Goal: Task Accomplishment & Management: Use online tool/utility

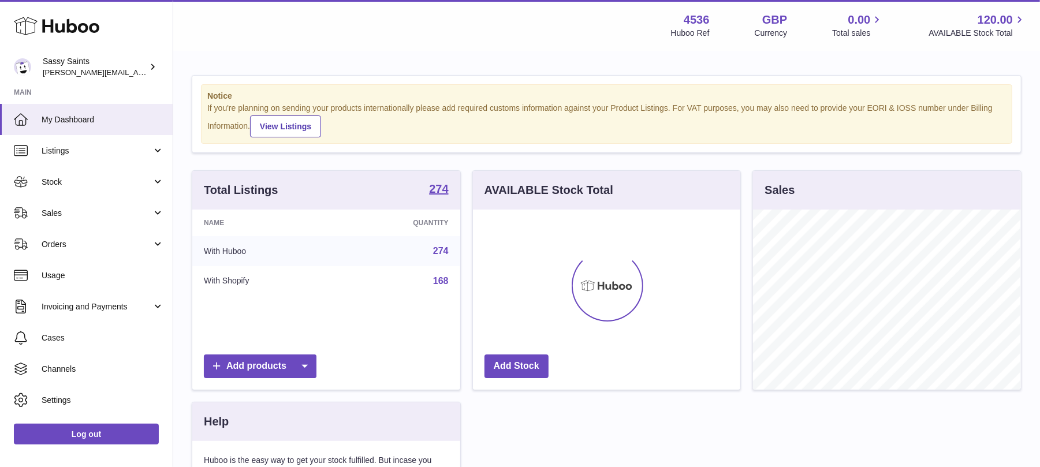
scroll to position [180, 268]
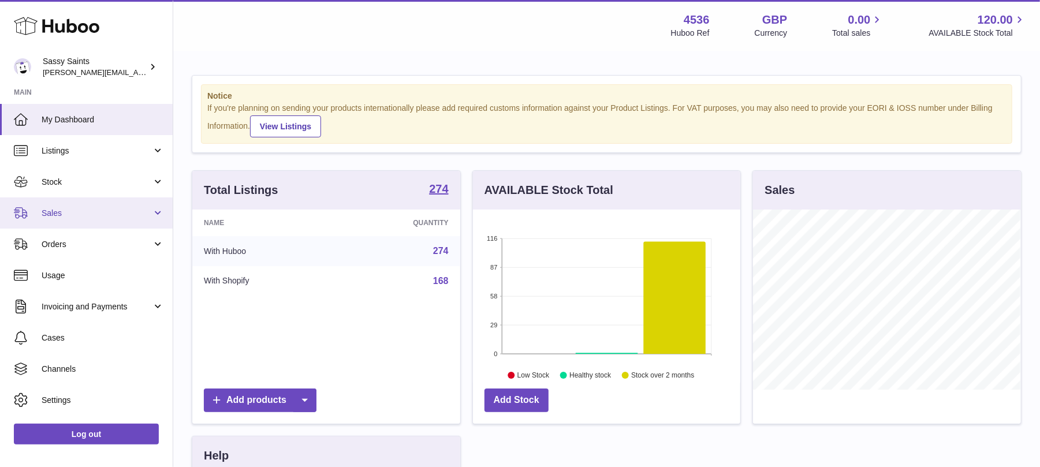
click at [65, 211] on span "Sales" at bounding box center [97, 213] width 110 height 11
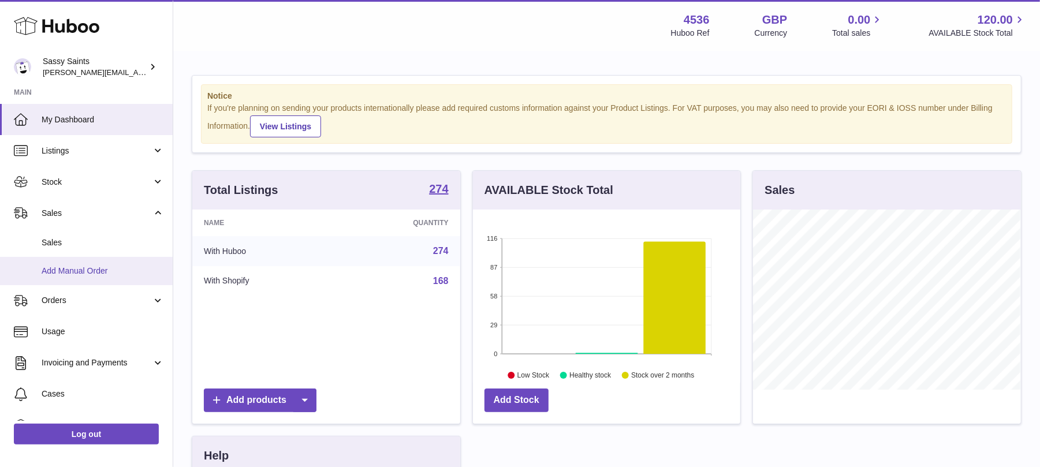
click at [87, 268] on span "Add Manual Order" at bounding box center [103, 271] width 122 height 11
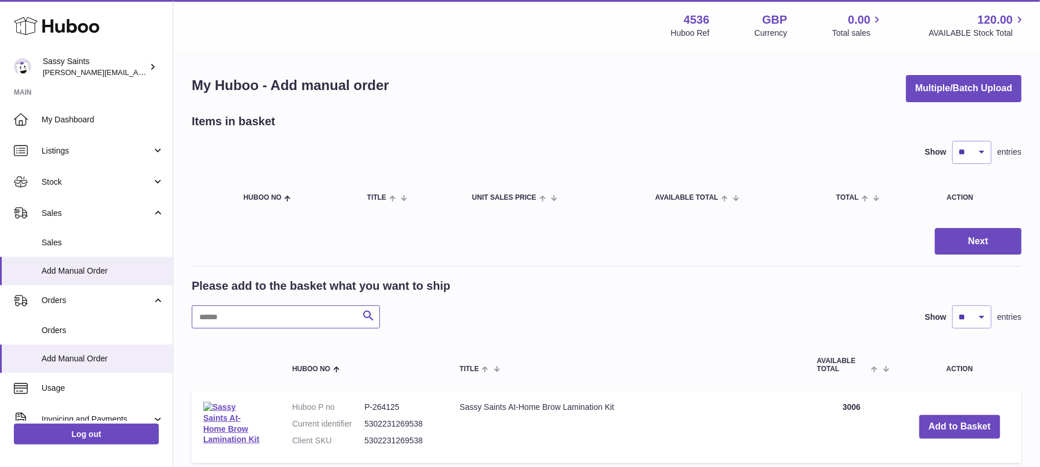
click at [278, 312] on input "text" at bounding box center [286, 316] width 188 height 23
type input "********"
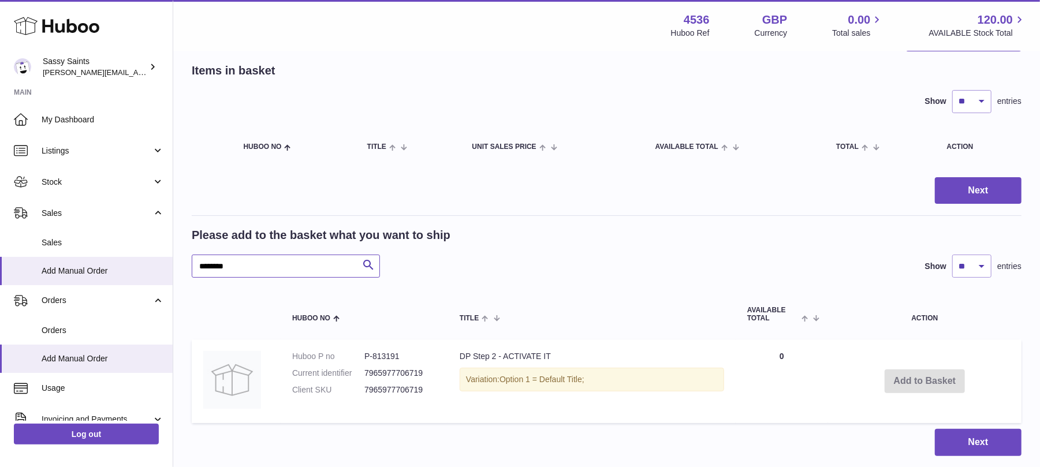
scroll to position [77, 0]
